Goal: Task Accomplishment & Management: Manage account settings

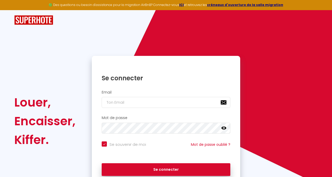
click at [124, 96] on div "Email" at bounding box center [166, 99] width 142 height 18
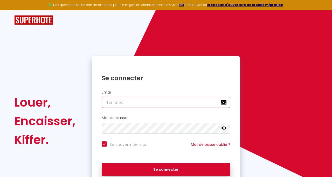
click at [122, 102] on input "email" at bounding box center [166, 102] width 129 height 11
type input "[EMAIL_ADDRESS][DOMAIN_NAME]"
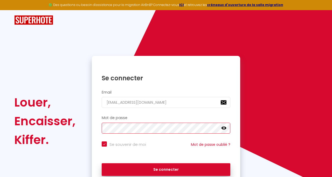
click at [166, 169] on button "Se connecter" at bounding box center [166, 169] width 129 height 13
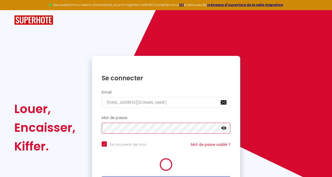
checkbox input "true"
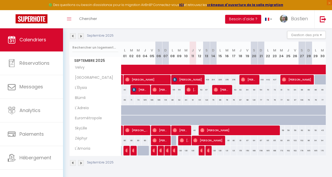
scroll to position [46, 0]
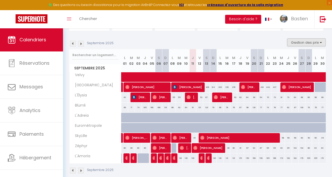
click at [306, 43] on button "Gestion des prix" at bounding box center [307, 42] width 39 height 8
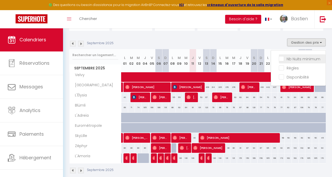
click at [285, 60] on input "Nb Nuits minimum" at bounding box center [302, 58] width 47 height 5
checkbox input "true"
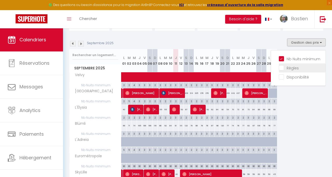
drag, startPoint x: 285, startPoint y: 65, endPoint x: 285, endPoint y: 70, distance: 5.2
click at [285, 65] on input "Règles" at bounding box center [302, 67] width 47 height 5
checkbox input "true"
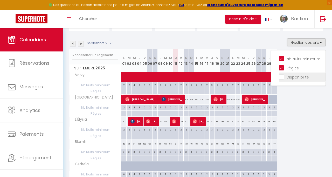
click at [285, 75] on input "Disponibilité" at bounding box center [302, 76] width 47 height 5
checkbox input "true"
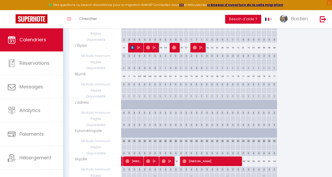
scroll to position [132, 0]
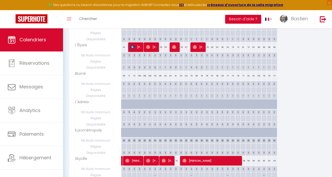
click at [177, 54] on div "3" at bounding box center [175, 54] width 5 height 5
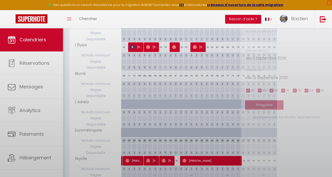
type input "3"
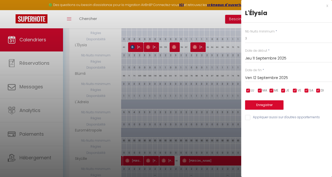
click at [219, 46] on div at bounding box center [166, 88] width 332 height 177
